Goal: Task Accomplishment & Management: Manage account settings

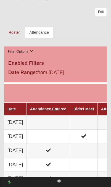
scroll to position [357, 0]
click at [41, 115] on td at bounding box center [48, 122] width 43 height 14
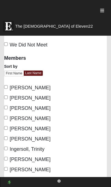
scroll to position [154, 0]
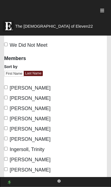
click at [5, 89] on input "Allen, Tracey" at bounding box center [6, 87] width 4 height 4
checkbox input "true"
click at [6, 99] on input "Bullard, Cathy" at bounding box center [6, 98] width 4 height 4
checkbox input "true"
click at [6, 129] on input "Fabre, Clara" at bounding box center [6, 128] width 4 height 4
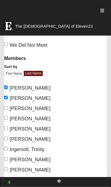
checkbox input "true"
click at [8, 148] on input "Ingersoll, Trinity" at bounding box center [6, 149] width 4 height 4
checkbox input "true"
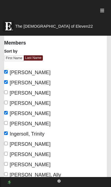
click at [8, 143] on input "Lavatai, Gina" at bounding box center [6, 143] width 4 height 4
checkbox input "true"
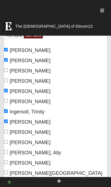
scroll to position [192, 0]
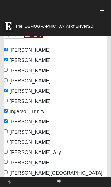
click at [7, 133] on input "Lewis, Teresa" at bounding box center [6, 131] width 4 height 4
checkbox input "true"
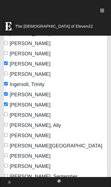
scroll to position [223, 0]
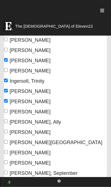
click at [7, 130] on input "Moore, Laurie" at bounding box center [6, 132] width 4 height 4
checkbox input "true"
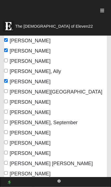
scroll to position [274, 0]
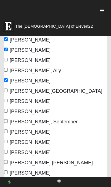
click at [5, 123] on label "Owens, September" at bounding box center [40, 121] width 73 height 7
click at [5, 123] on input "Owens, September" at bounding box center [6, 121] width 4 height 4
checkbox input "true"
click at [7, 140] on input "Potrawski, Mary" at bounding box center [6, 142] width 4 height 4
checkbox input "true"
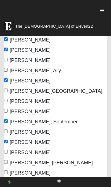
click at [7, 150] on input "Trudell, Kirstyn" at bounding box center [6, 152] width 4 height 4
checkbox input "true"
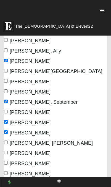
scroll to position [296, 0]
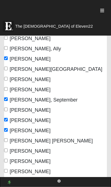
click at [8, 150] on input "Vanek, Sherrie" at bounding box center [6, 150] width 4 height 4
checkbox input "true"
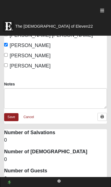
scroll to position [403, 0]
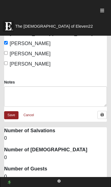
click at [12, 176] on dd "0" at bounding box center [55, 176] width 103 height 7
click at [16, 178] on dd "0" at bounding box center [55, 176] width 103 height 7
click at [13, 186] on link "Edit" at bounding box center [10, 190] width 12 height 8
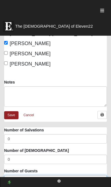
click at [18, 178] on input "0" at bounding box center [55, 179] width 103 height 9
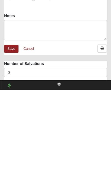
scroll to position [378, 0]
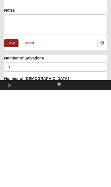
type input "3"
click at [9, 136] on link "Save" at bounding box center [11, 140] width 14 height 8
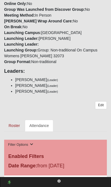
scroll to position [265, 0]
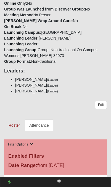
click at [100, 101] on link "Edit" at bounding box center [101, 105] width 12 height 8
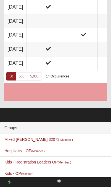
scroll to position [474, 0]
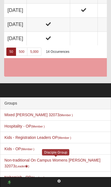
click at [30, 158] on link "Non-traditional On Campus Womens Vanek 32073 (Leader )" at bounding box center [52, 163] width 96 height 10
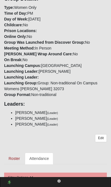
scroll to position [231, 0]
click at [102, 134] on link "Edit" at bounding box center [101, 138] width 12 height 8
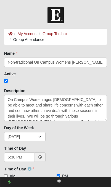
click at [54, 34] on link "Group Toolbox" at bounding box center [55, 33] width 25 height 4
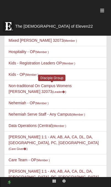
click at [14, 87] on link "Non-traditional On Campus Womens [PERSON_NAME] 32073 (Leader )" at bounding box center [40, 88] width 63 height 10
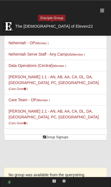
scroll to position [59, 0]
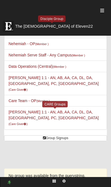
click at [13, 110] on link "[PERSON_NAME] 1:1 - AN, AB, AA, CA, DL, DA, [GEOGRAPHIC_DATA], PC, SC (Care Giv…" at bounding box center [54, 118] width 90 height 16
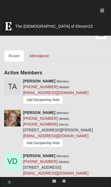
scroll to position [506, 0]
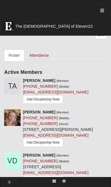
click at [108, 153] on icon at bounding box center [109, 155] width 4 height 4
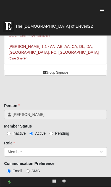
scroll to position [125, 0]
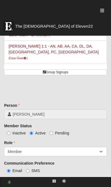
click at [10, 131] on input "Inactive" at bounding box center [9, 133] width 4 height 4
radio input "true"
click at [12, 178] on input "Save" at bounding box center [11, 182] width 14 height 8
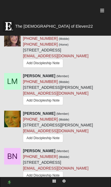
scroll to position [941, 0]
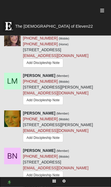
click at [108, 34] on icon at bounding box center [109, 32] width 4 height 4
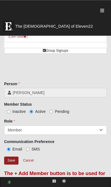
scroll to position [146, 0]
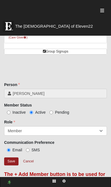
click at [10, 110] on input "Inactive" at bounding box center [9, 112] width 4 height 4
radio input "true"
click at [10, 157] on input "Save" at bounding box center [11, 161] width 14 height 8
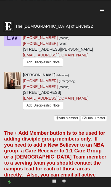
scroll to position [1337, 0]
click at [108, 34] on icon at bounding box center [109, 32] width 4 height 4
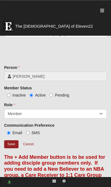
scroll to position [163, 0]
click at [9, 93] on input "Inactive" at bounding box center [9, 95] width 4 height 4
radio input "true"
click at [12, 140] on input "Save" at bounding box center [11, 144] width 14 height 8
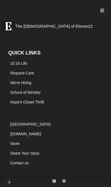
scroll to position [1604, 0]
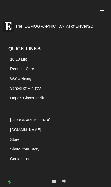
click at [64, 182] on icon at bounding box center [63, 180] width 3 height 3
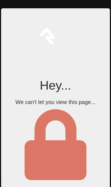
scroll to position [33, 0]
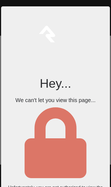
scroll to position [2, 0]
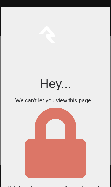
scroll to position [951, 0]
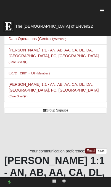
scroll to position [87, 0]
click at [17, 54] on link "Sherrie Vanek 1:1 - AN, AB, AA, CA, DL, DA, MA, PC, SC (Care Giver )" at bounding box center [54, 56] width 90 height 16
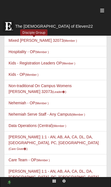
click at [17, 42] on link "Mixed [PERSON_NAME] 32073 (Member )" at bounding box center [43, 40] width 69 height 4
click at [14, 63] on link "Kids - Registration Leaders OP (Member )" at bounding box center [42, 63] width 67 height 4
click at [12, 52] on link "Hospitality - OP (Member )" at bounding box center [29, 51] width 40 height 4
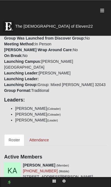
scroll to position [370, 0]
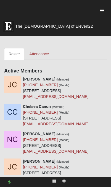
scroll to position [268, 0]
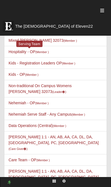
click at [12, 52] on link "Hospitality - OP (Member )" at bounding box center [29, 51] width 40 height 4
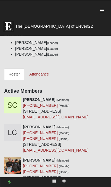
scroll to position [253, 0]
